Goal: Share content

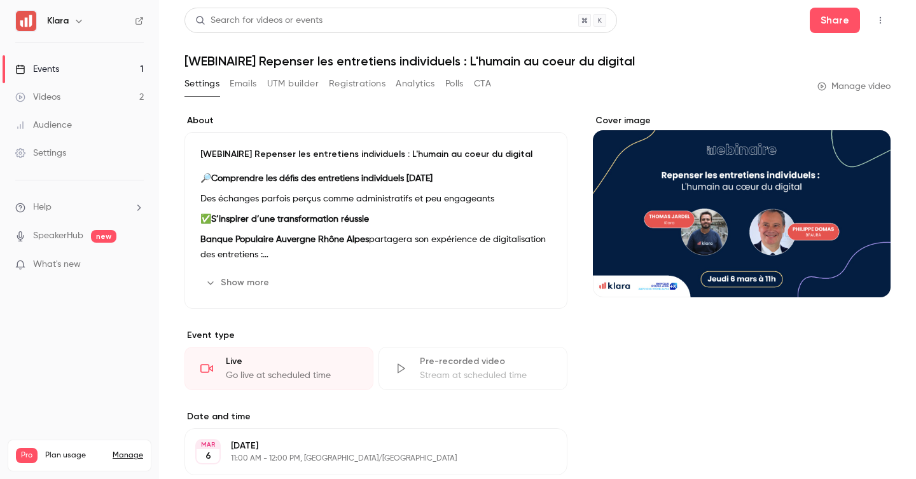
click at [107, 63] on link "Events 1" at bounding box center [79, 69] width 159 height 28
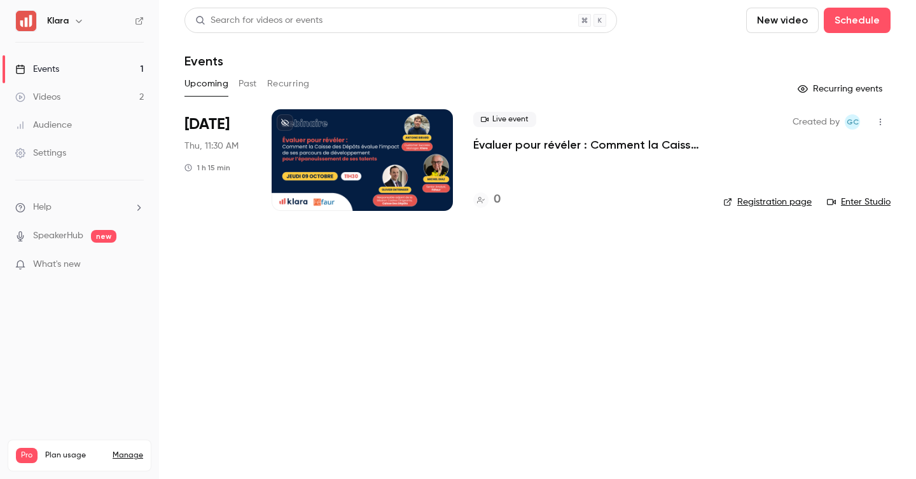
click at [500, 138] on p "Évaluer pour révéler : Comment la Caisse des Dépôts évalue l’impact de ses parc…" at bounding box center [588, 144] width 230 height 15
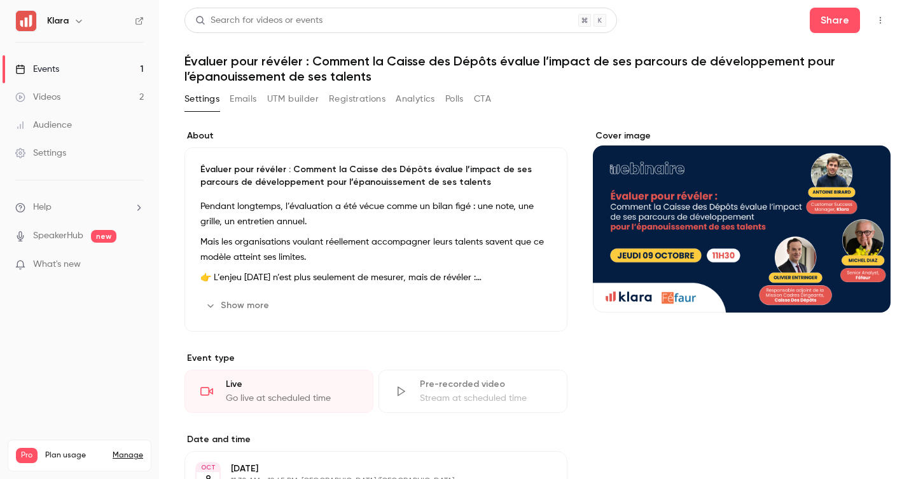
click at [884, 21] on icon "button" at bounding box center [880, 20] width 10 height 9
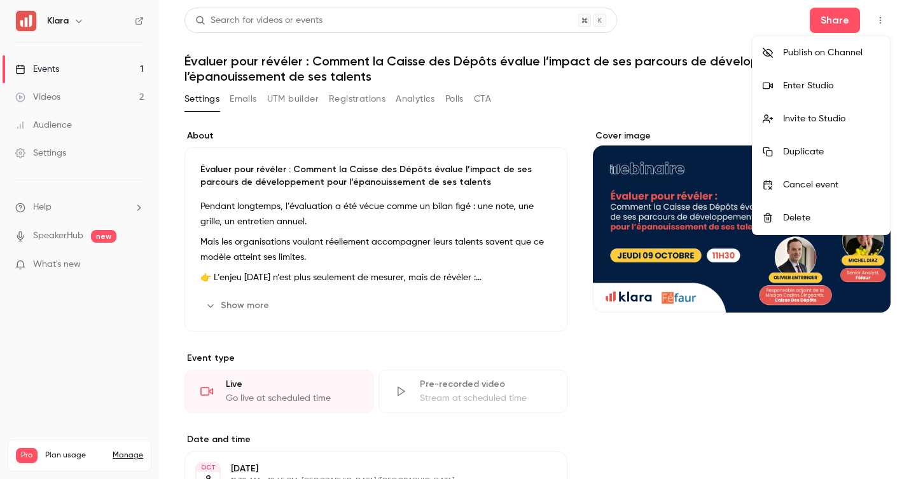
click at [548, 87] on div at bounding box center [458, 239] width 916 height 479
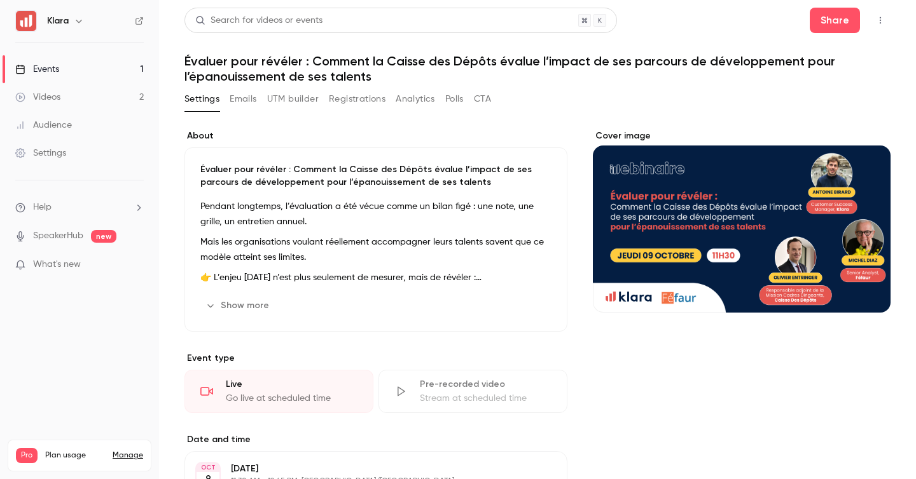
click at [234, 303] on button "Show more" at bounding box center [238, 306] width 76 height 20
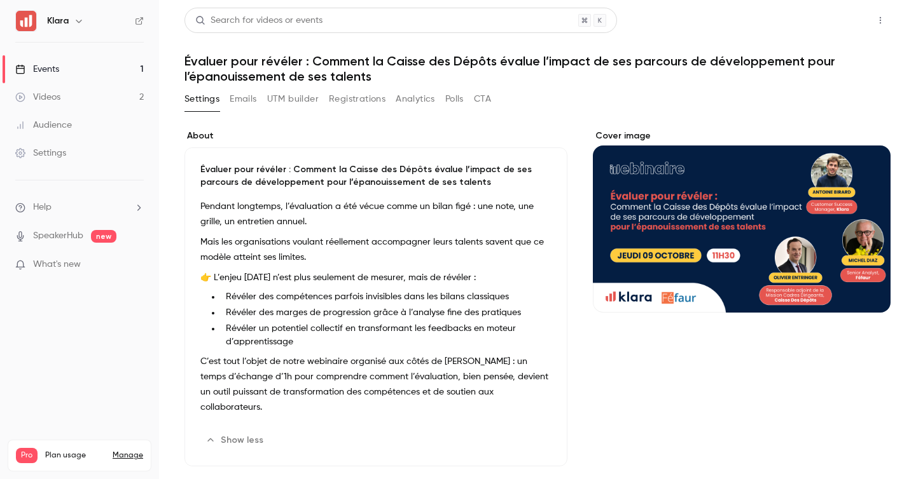
click at [840, 28] on button "Share" at bounding box center [834, 20] width 50 height 25
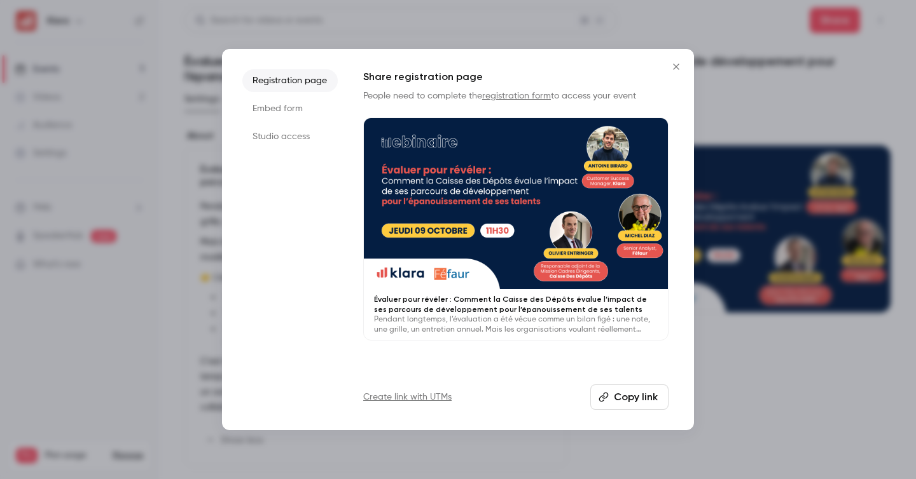
click at [633, 397] on button "Copy link" at bounding box center [629, 397] width 78 height 25
click at [640, 401] on button "Copy link" at bounding box center [629, 397] width 78 height 25
click at [626, 397] on button "Copy link" at bounding box center [629, 397] width 78 height 25
